Goal: Task Accomplishment & Management: Use online tool/utility

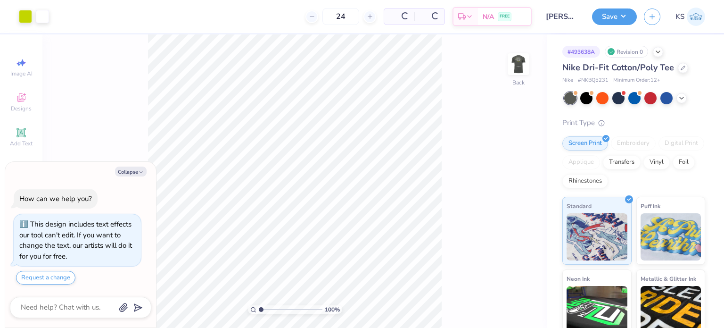
scroll to position [5, 0]
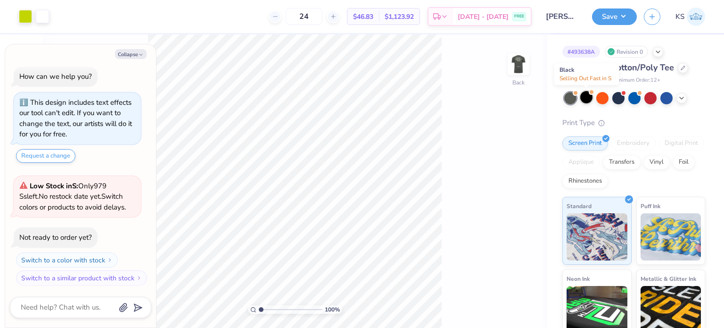
click at [586, 101] on div at bounding box center [586, 97] width 12 height 12
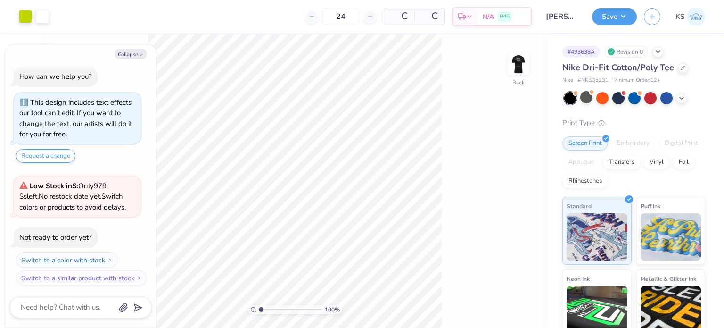
scroll to position [127, 0]
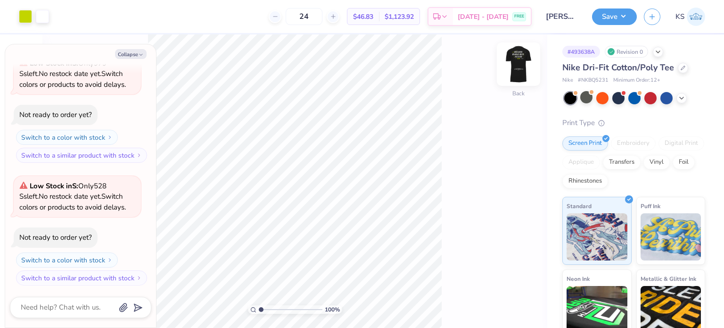
click at [526, 77] on img at bounding box center [519, 64] width 38 height 38
click at [609, 22] on button "Save" at bounding box center [614, 15] width 45 height 16
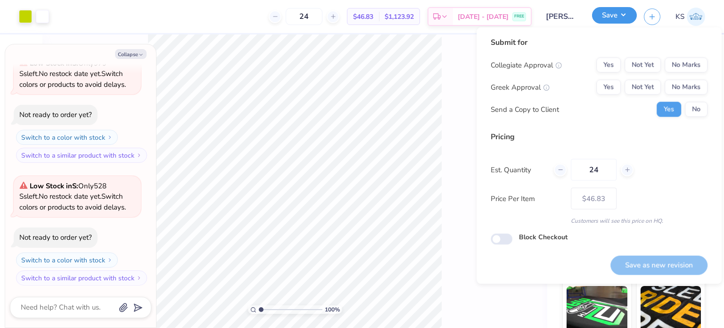
type textarea "x"
click at [681, 68] on button "No Marks" at bounding box center [686, 64] width 43 height 15
click at [685, 82] on button "No Marks" at bounding box center [686, 87] width 43 height 15
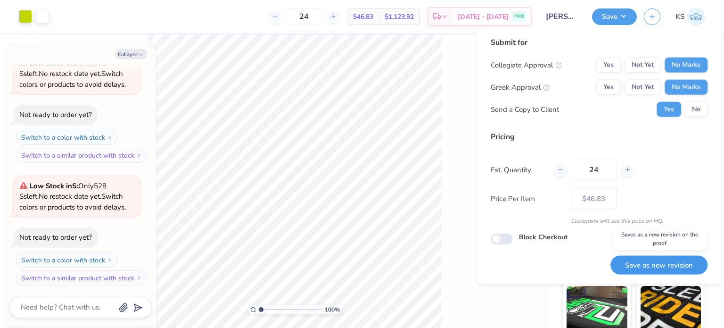
click at [684, 259] on button "Save as new revision" at bounding box center [658, 264] width 97 height 19
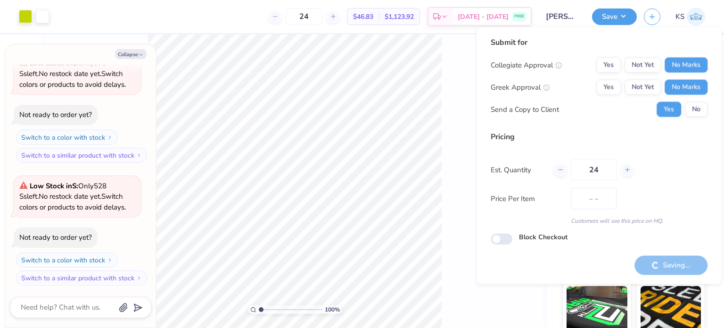
type input "$46.83"
type textarea "x"
